Goal: Information Seeking & Learning: Learn about a topic

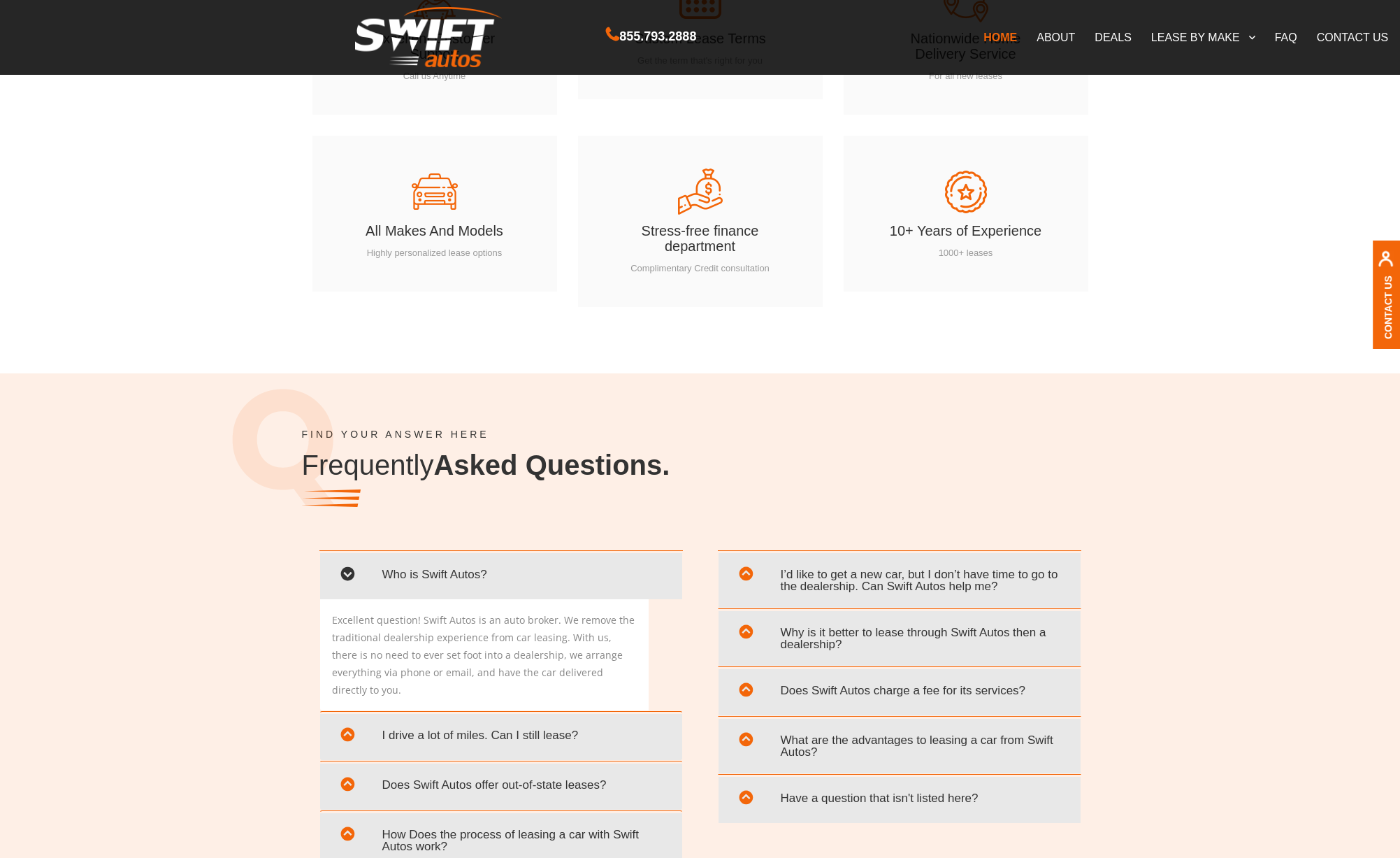
scroll to position [2318, 0]
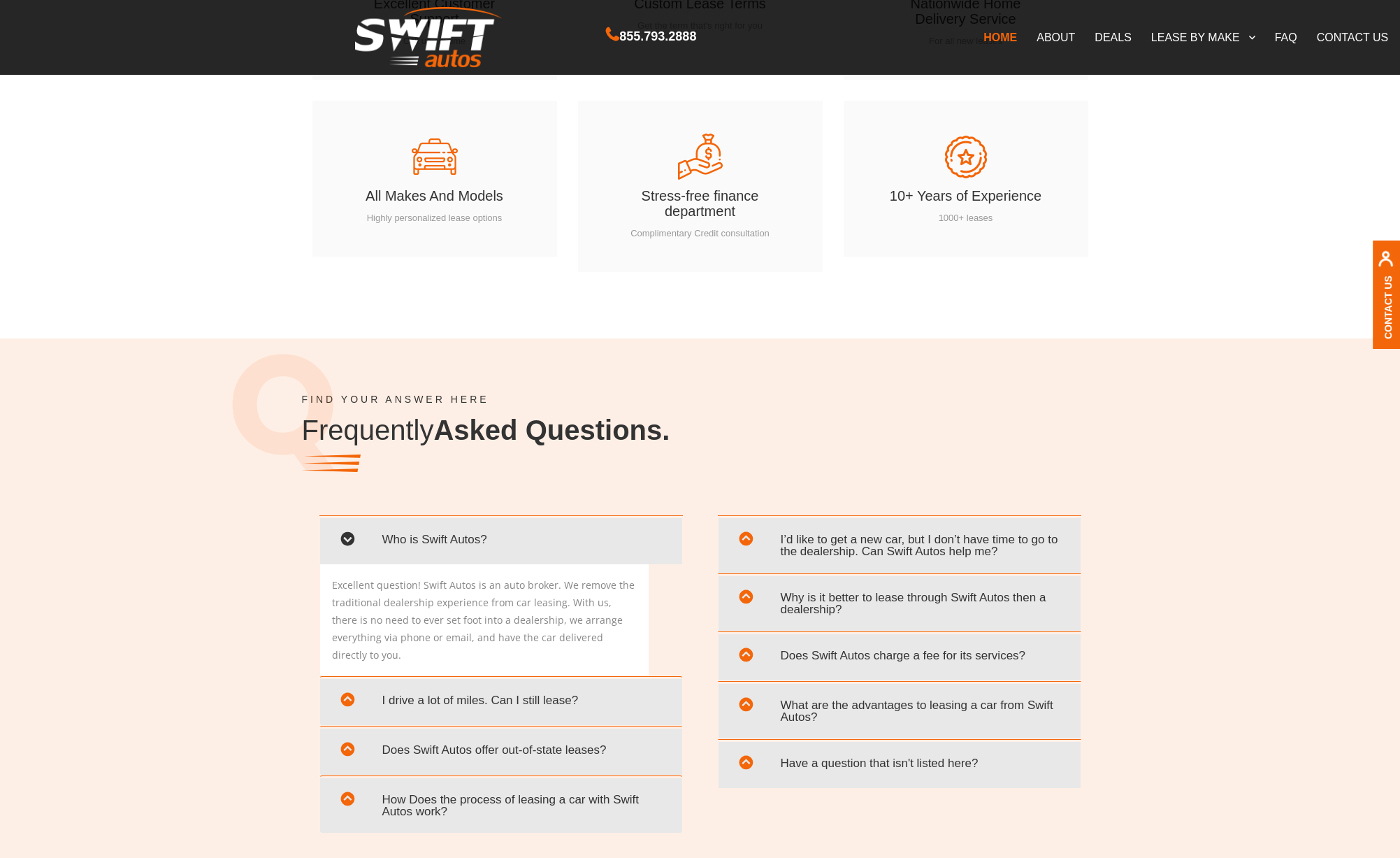
click at [959, 599] on span "Why is it better to lease through Swift Autos then a dealership?" at bounding box center [900, 603] width 341 height 41
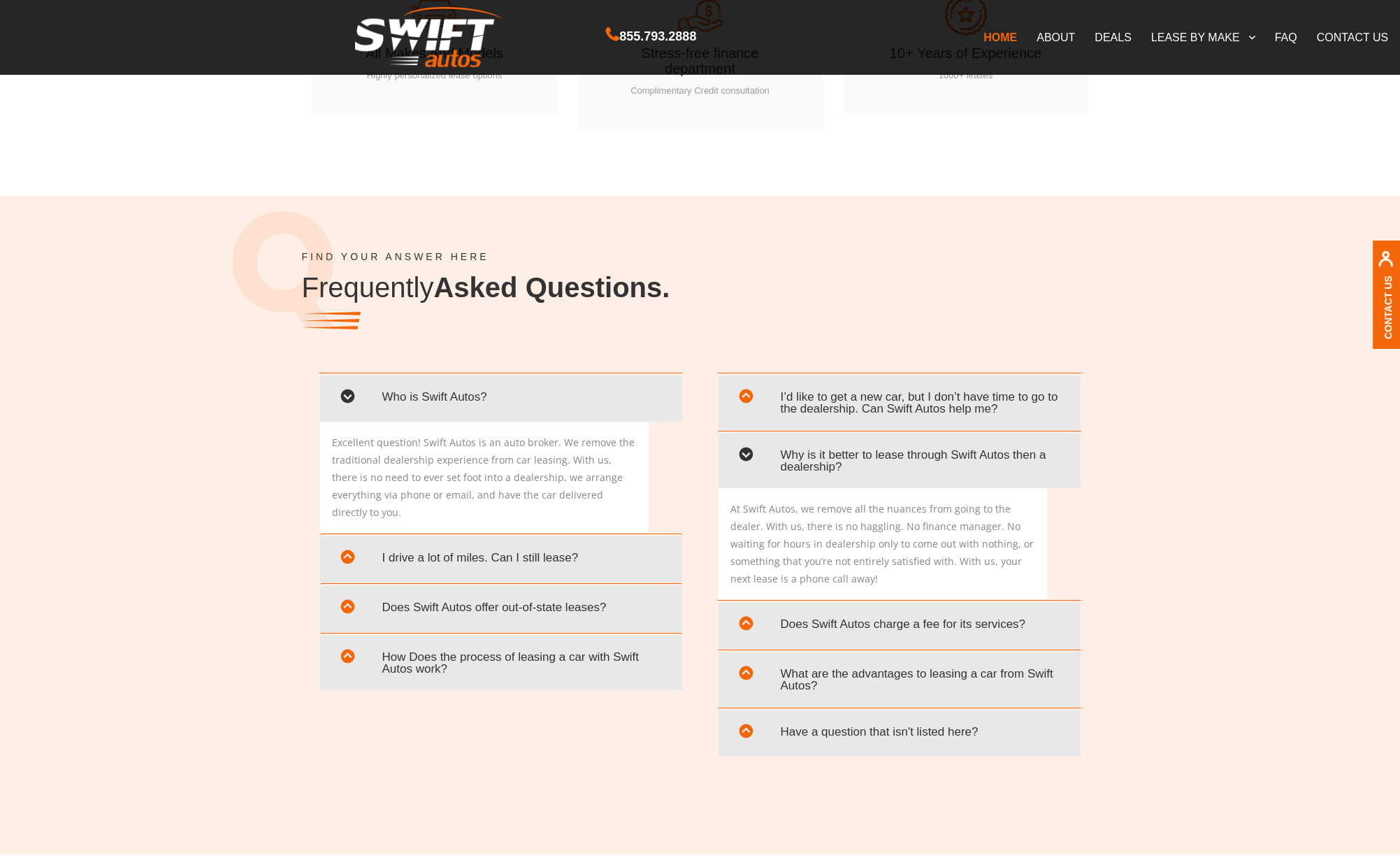
scroll to position [2462, 0]
click at [1007, 623] on span "Does Swift Autos charge a fee for its services?" at bounding box center [900, 624] width 341 height 29
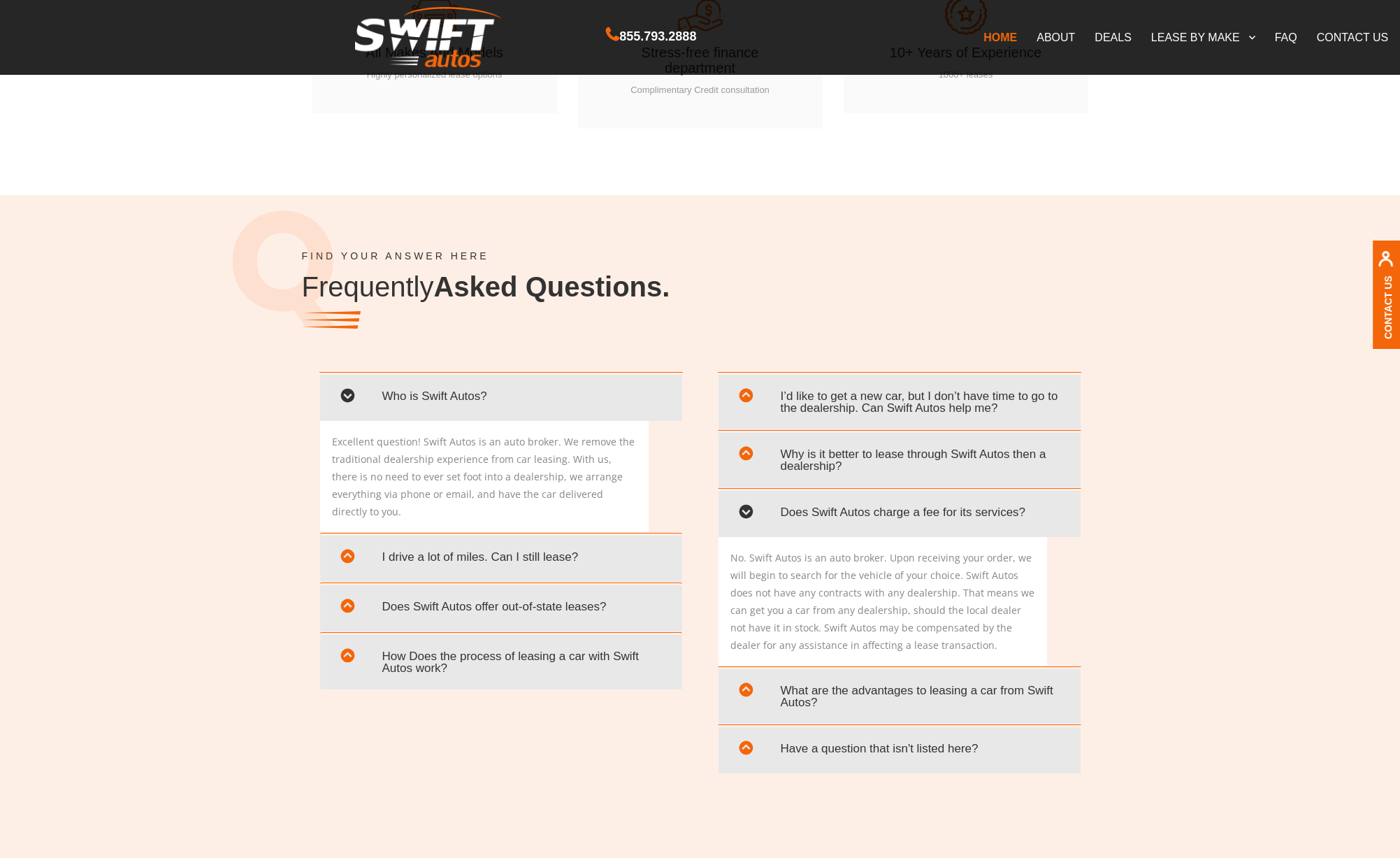
click at [1093, 660] on div "I’d like to get a new car, but I don’t have time to go to the dealership. Can S…" at bounding box center [900, 559] width 398 height 430
click at [864, 740] on span "Have a question that isn't listed here?" at bounding box center [900, 749] width 341 height 29
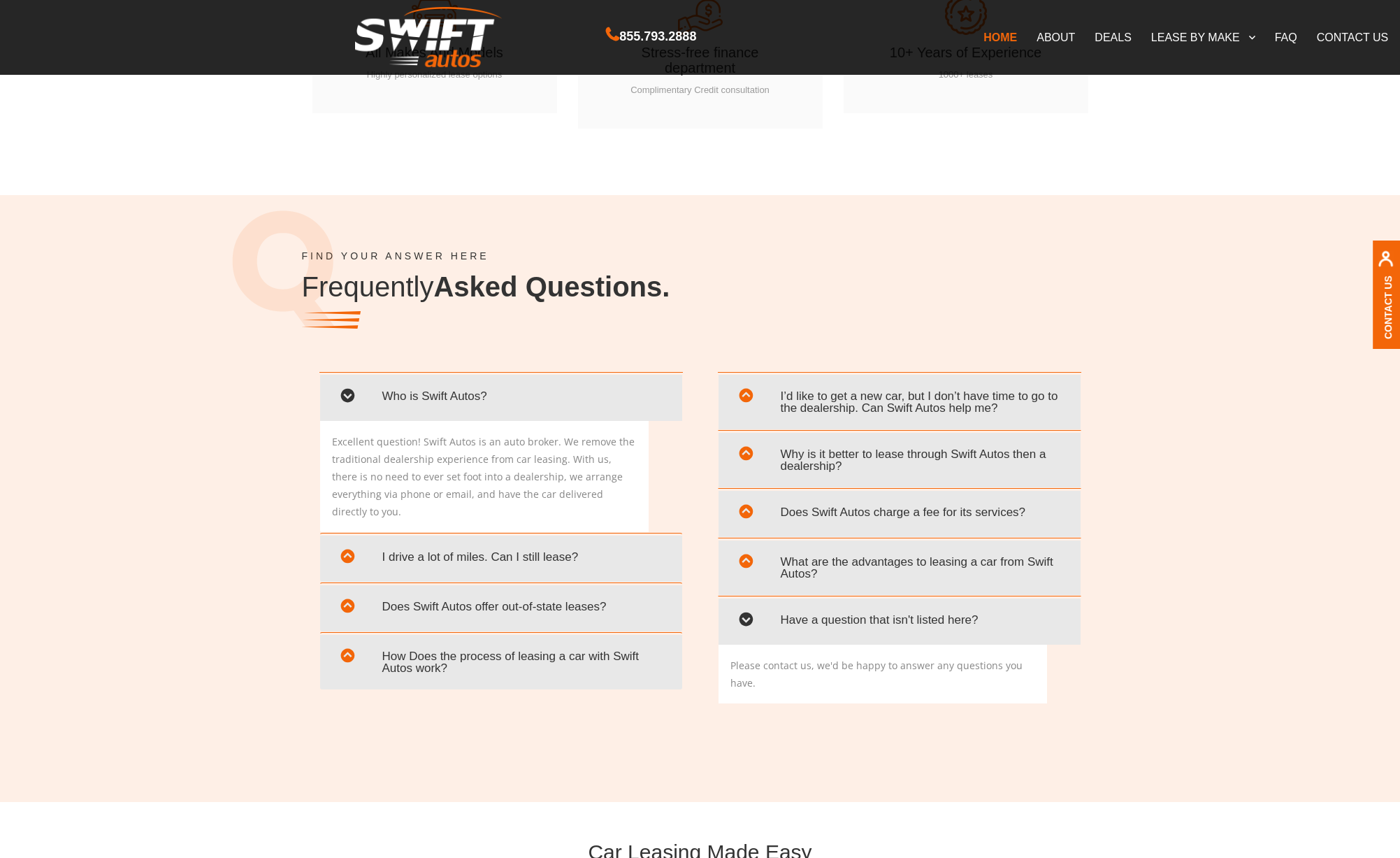
click at [1118, 37] on link "DEALS" at bounding box center [1113, 37] width 56 height 29
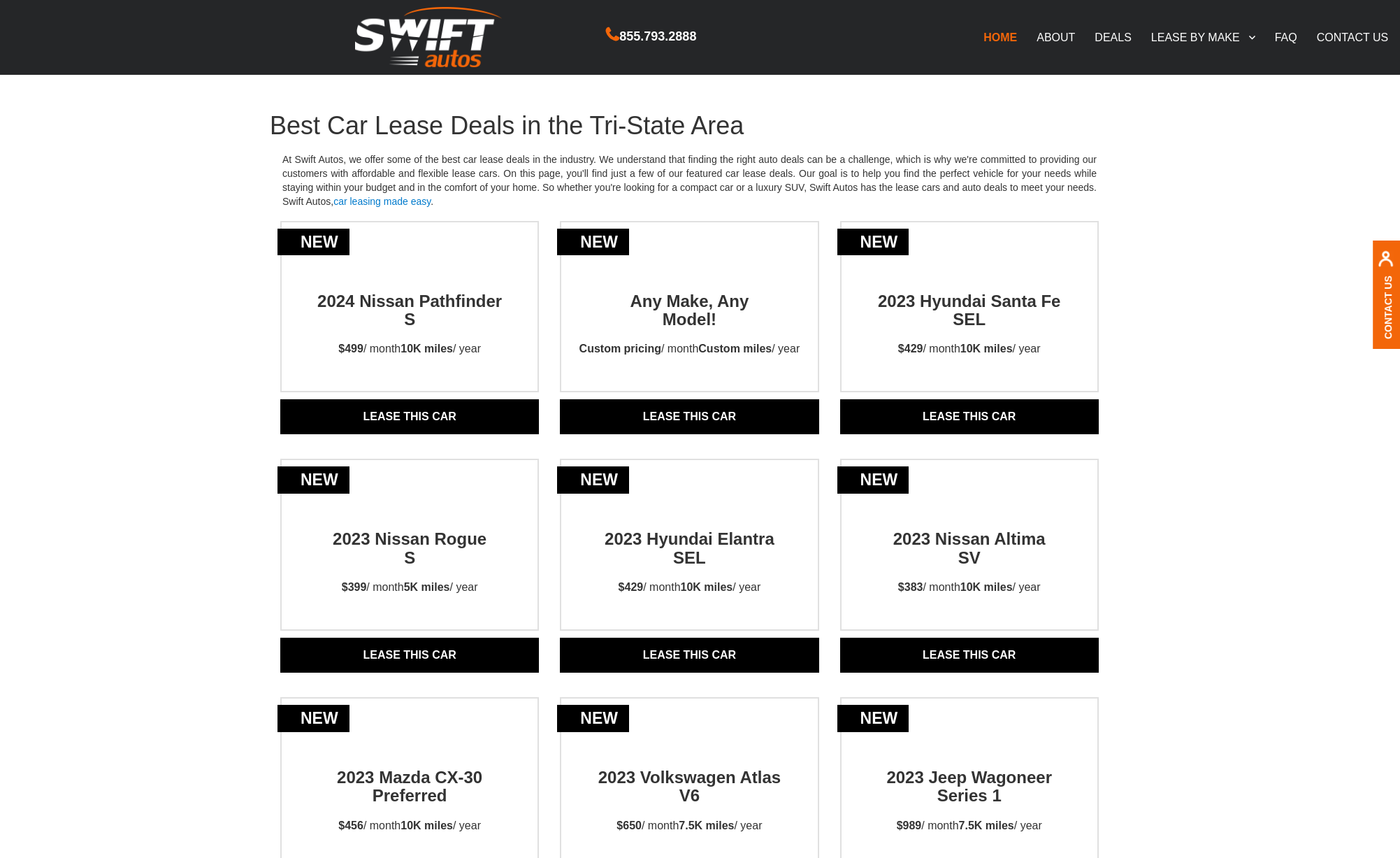
scroll to position [0, 10]
click at [1284, 33] on link "FAQ" at bounding box center [1286, 37] width 42 height 29
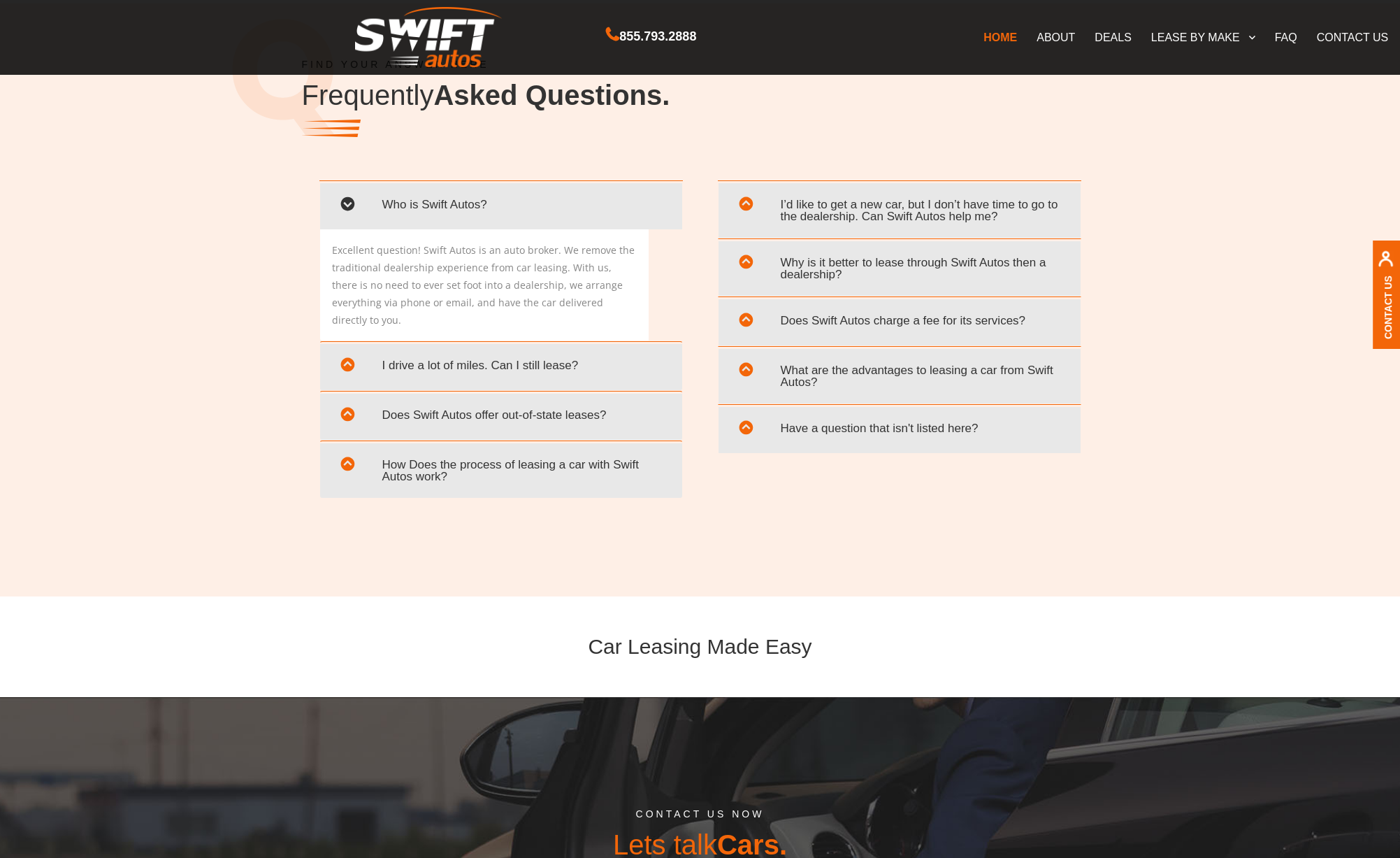
click at [528, 401] on span "Does Swift Autos offer out-of-state leases?" at bounding box center [501, 415] width 341 height 29
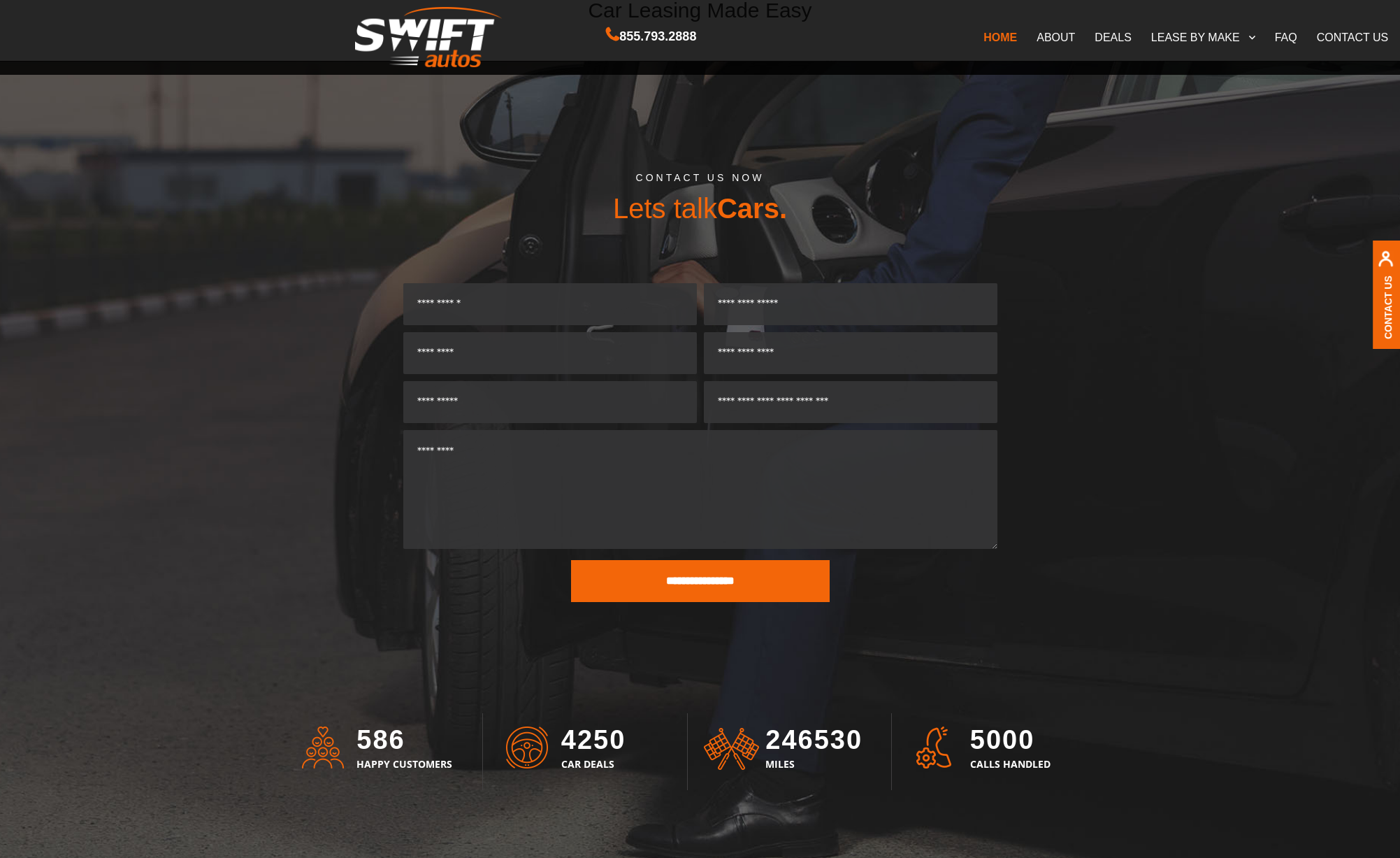
scroll to position [3267, 0]
